Goal: Book appointment/travel/reservation

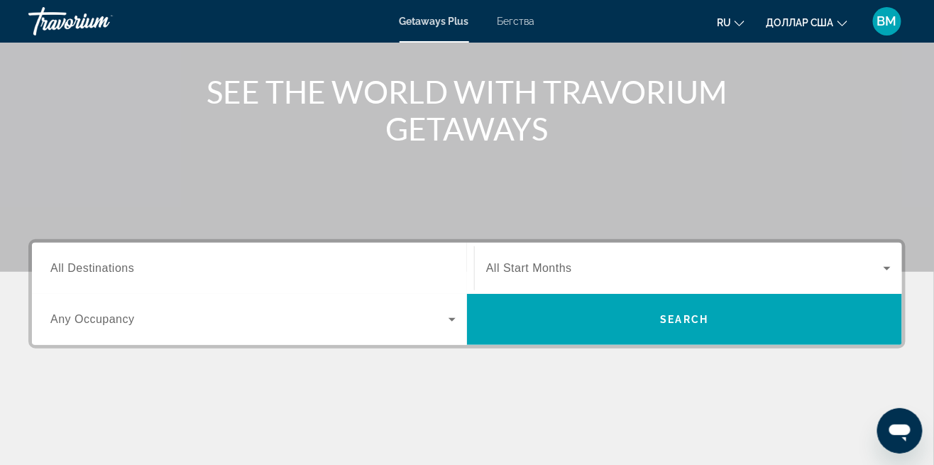
scroll to position [154, 0]
click at [443, 324] on span "Виджет поиска" at bounding box center [249, 319] width 398 height 17
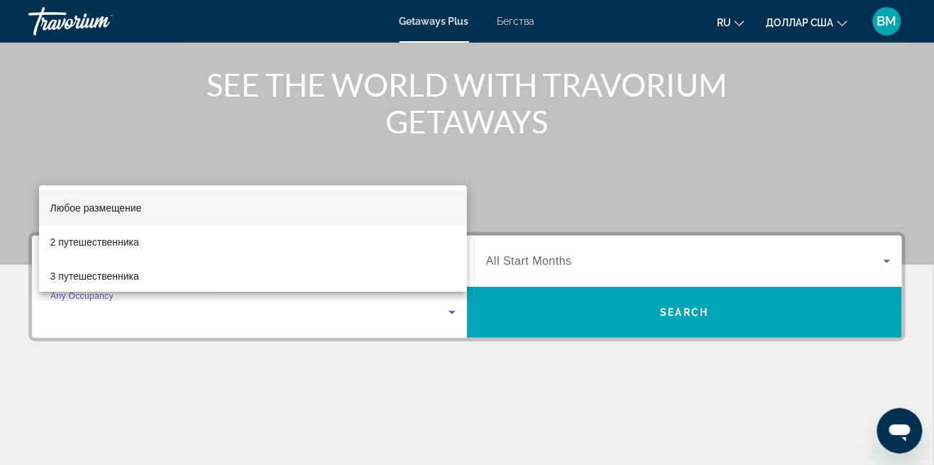
scroll to position [160, 0]
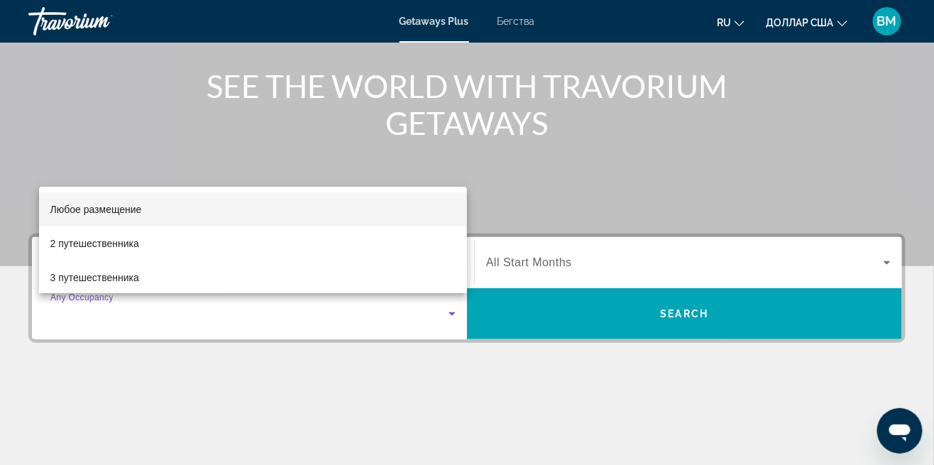
click at [417, 209] on mat-option "Любое размещение" at bounding box center [253, 209] width 429 height 34
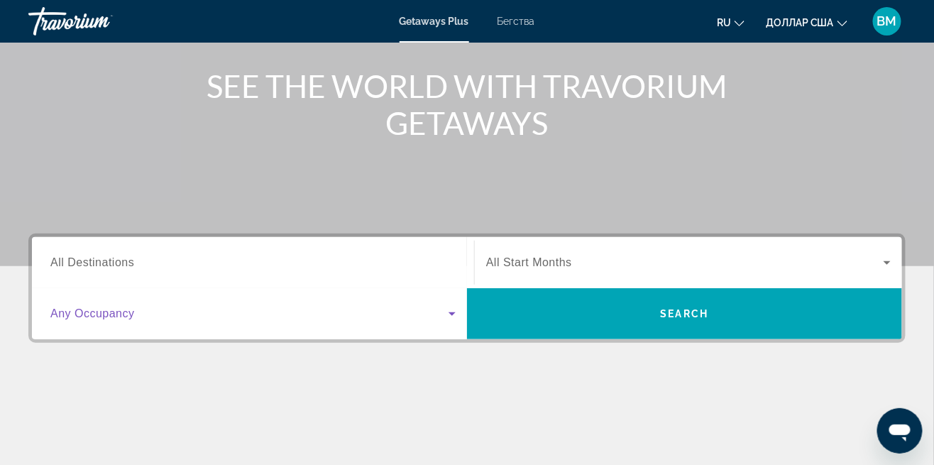
click at [422, 260] on input "Destination All Destinations" at bounding box center [252, 263] width 405 height 17
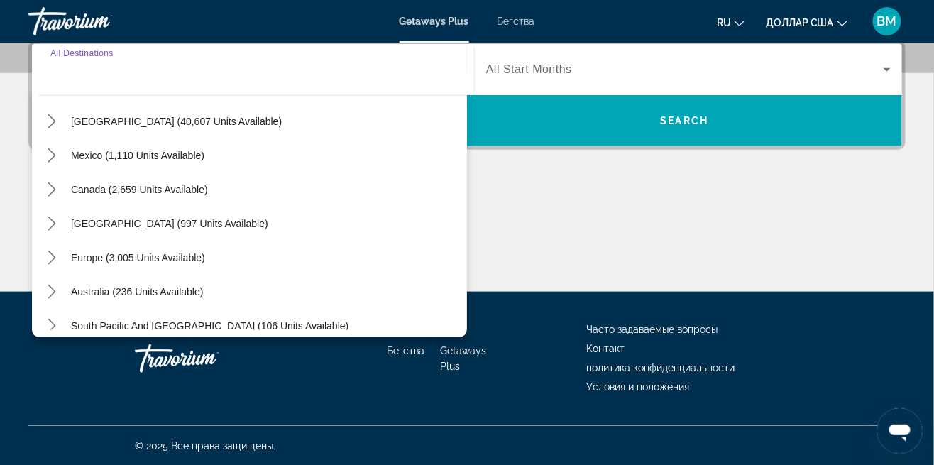
scroll to position [44, 0]
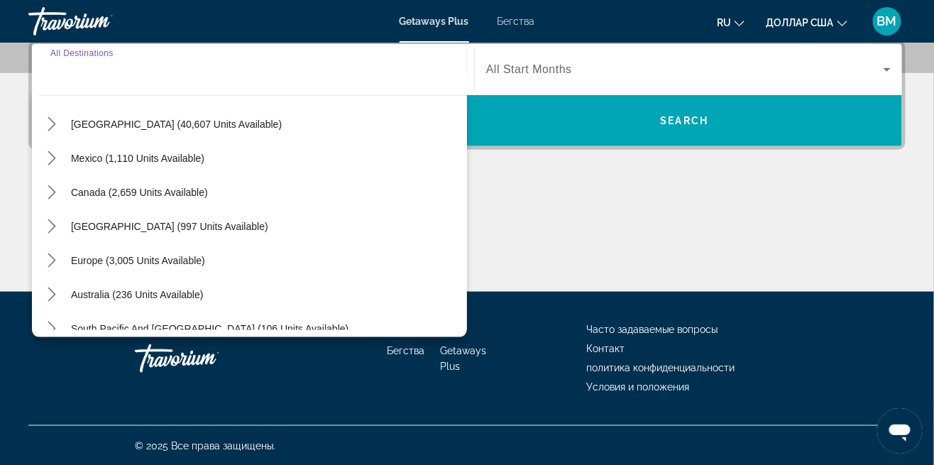
click at [176, 266] on span "Select destination: Europe (3,005 units available)" at bounding box center [138, 261] width 148 height 34
type input "**********"
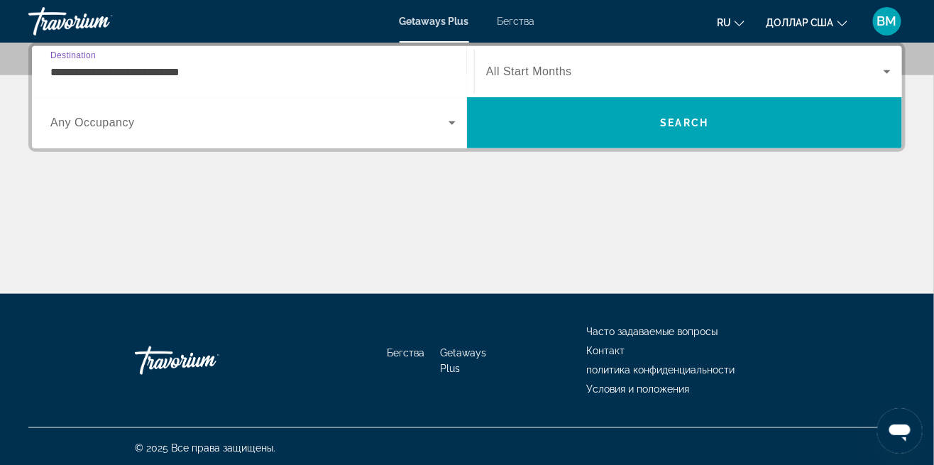
scroll to position [346, 0]
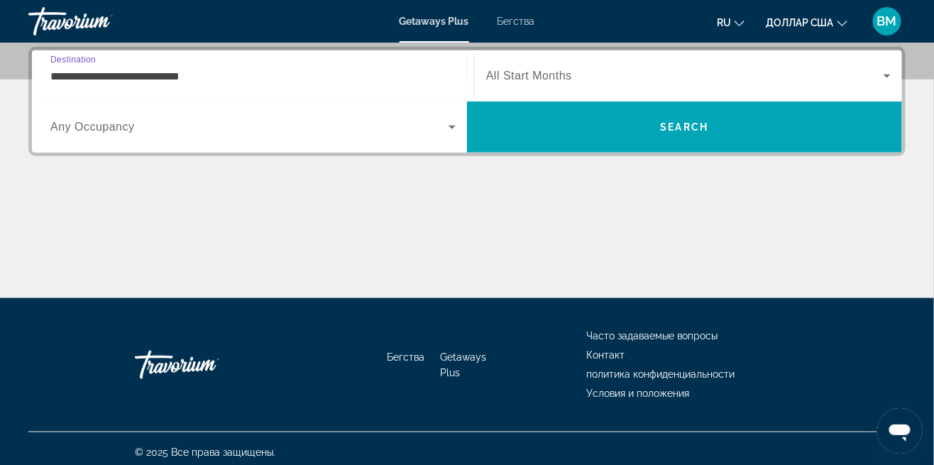
click at [693, 76] on span "Виджет поиска" at bounding box center [685, 75] width 398 height 17
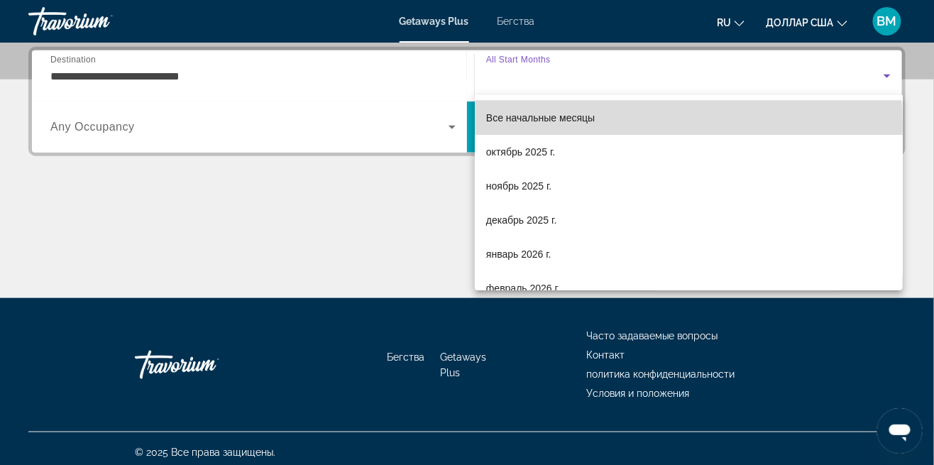
click at [595, 124] on span "Все начальные месяцы" at bounding box center [540, 117] width 109 height 17
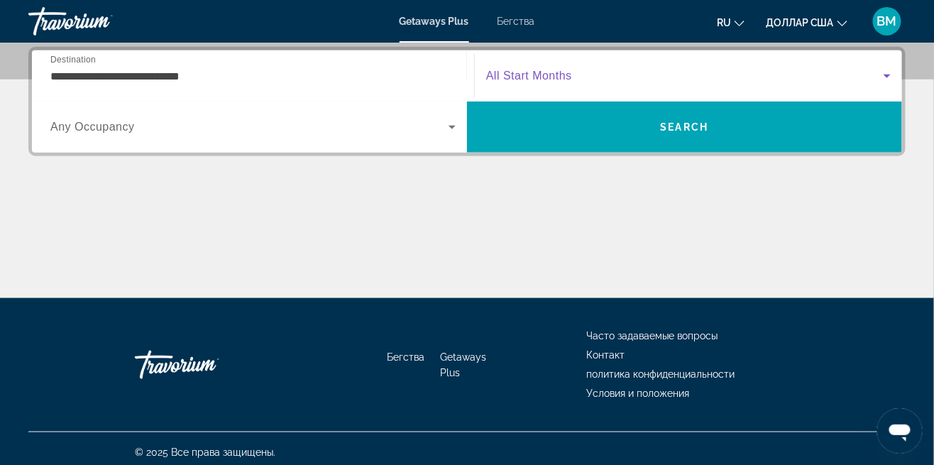
click at [694, 127] on span "Search" at bounding box center [685, 126] width 48 height 11
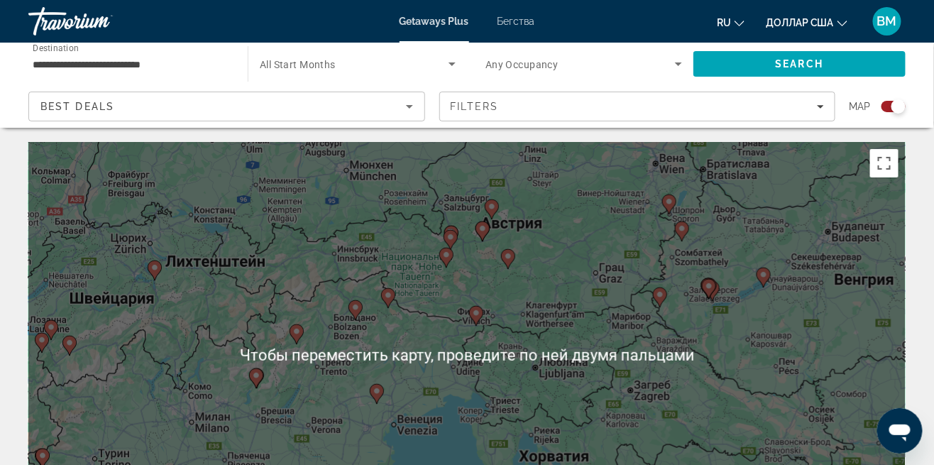
scroll to position [3, 0]
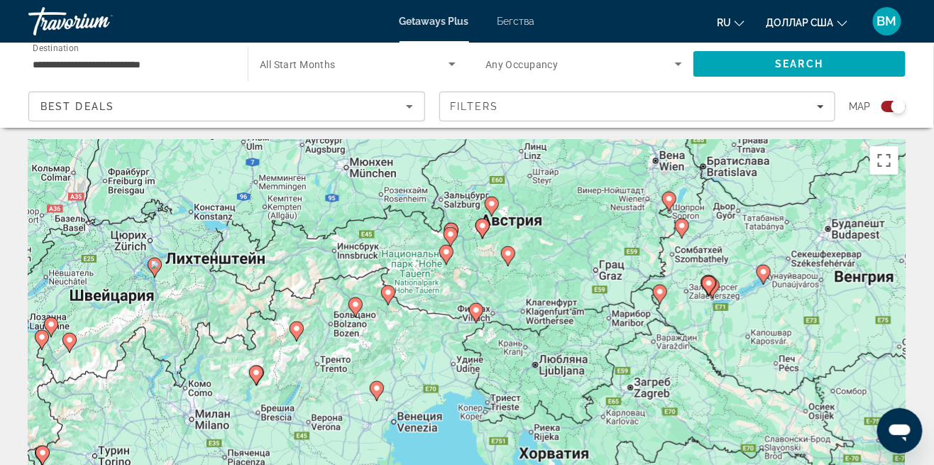
click at [493, 205] on image "Основное содержание" at bounding box center [492, 204] width 9 height 9
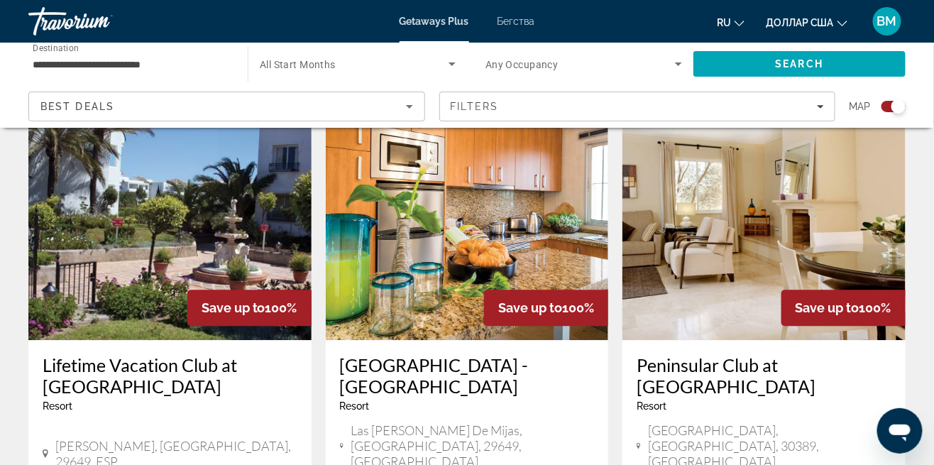
scroll to position [1046, 0]
click at [213, 216] on img "Основное содержание" at bounding box center [169, 226] width 283 height 227
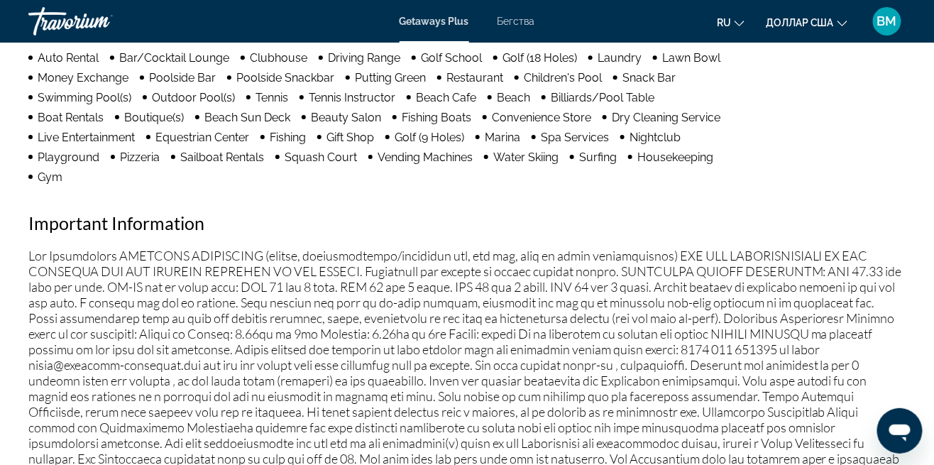
scroll to position [1341, 0]
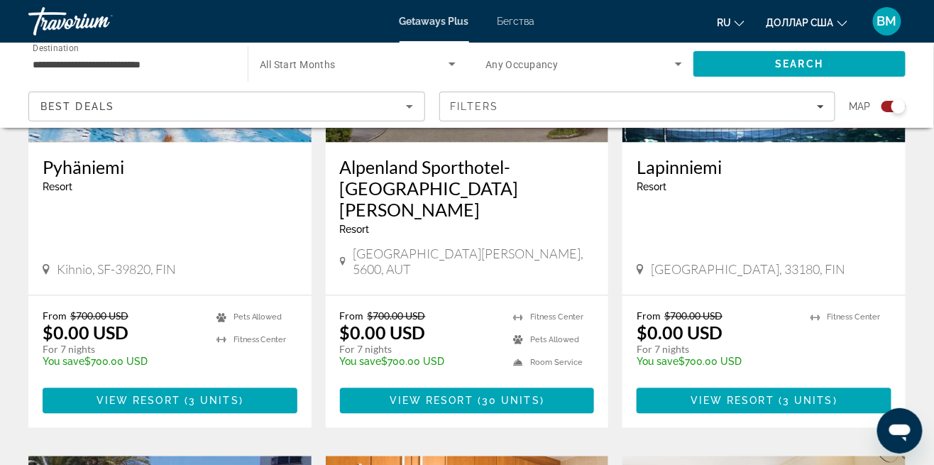
scroll to position [706, 0]
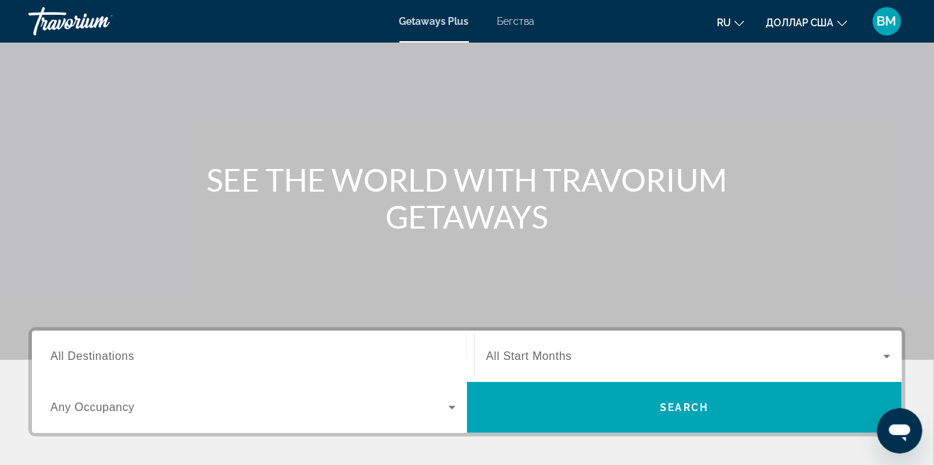
scroll to position [63, 0]
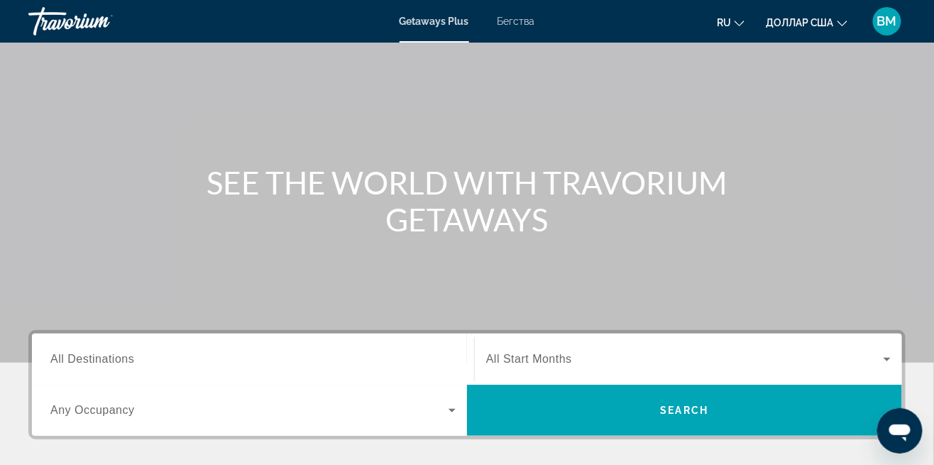
click at [212, 358] on input "Destination All Destinations" at bounding box center [252, 359] width 405 height 17
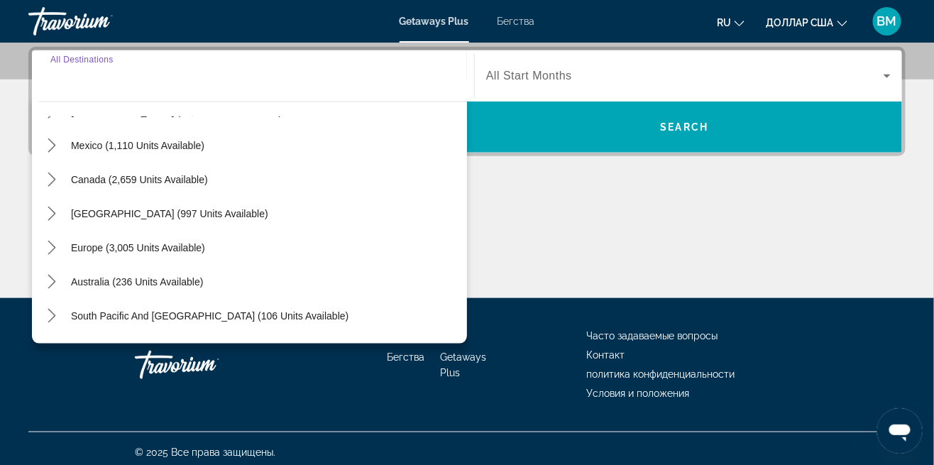
click at [170, 244] on span "Europe (3,005 units available)" at bounding box center [138, 247] width 134 height 11
type input "**********"
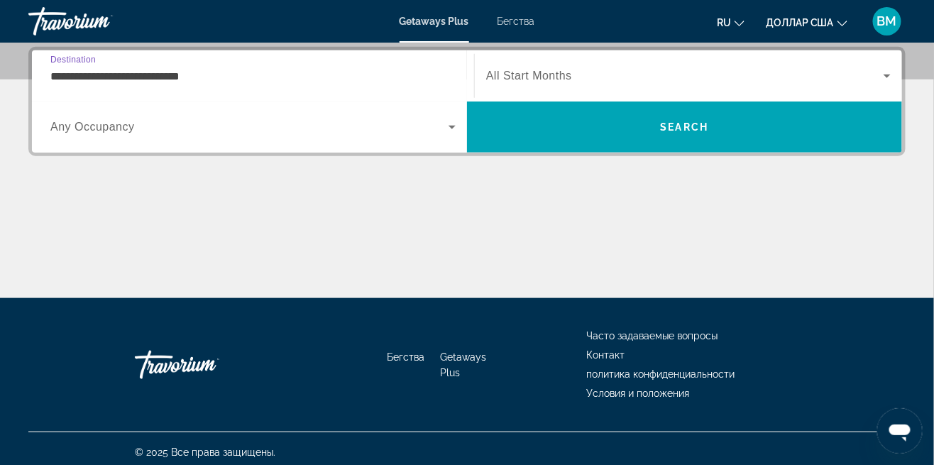
click at [437, 132] on span "Виджет поиска" at bounding box center [249, 127] width 398 height 17
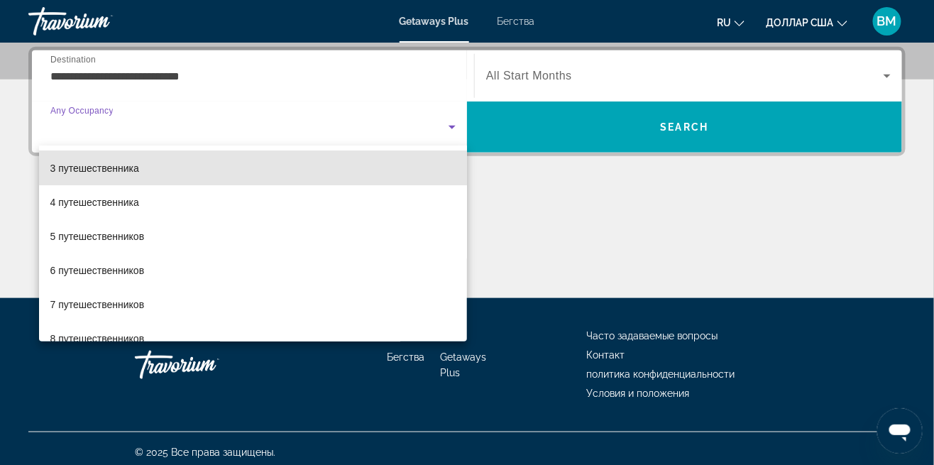
scroll to position [75, 0]
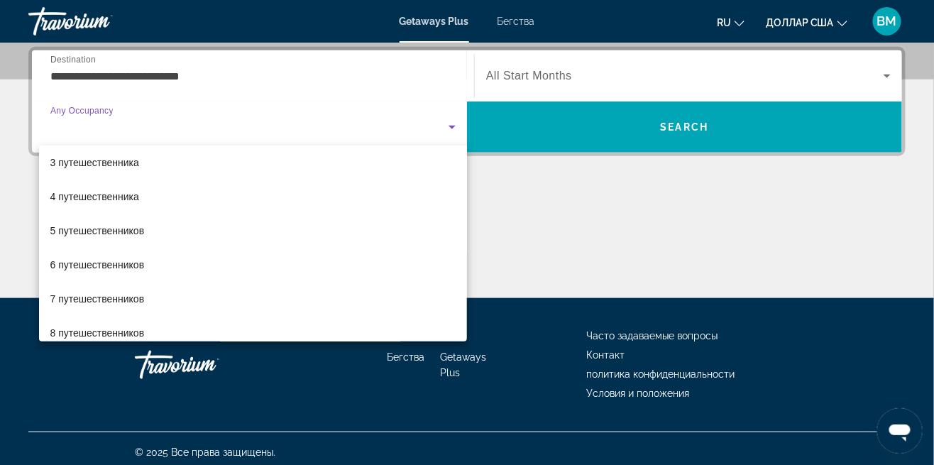
click at [119, 260] on font "6 путешественников" at bounding box center [97, 264] width 94 height 11
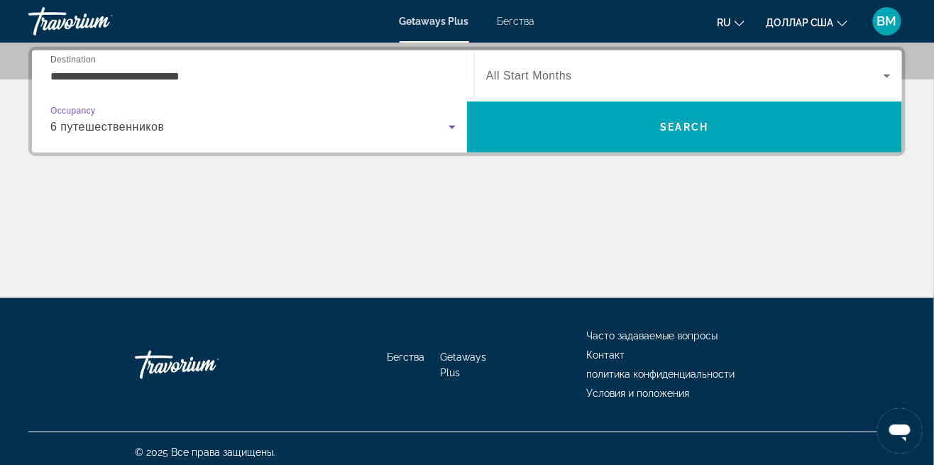
click at [671, 129] on span "Search" at bounding box center [685, 126] width 48 height 11
